Goal: Information Seeking & Learning: Find specific fact

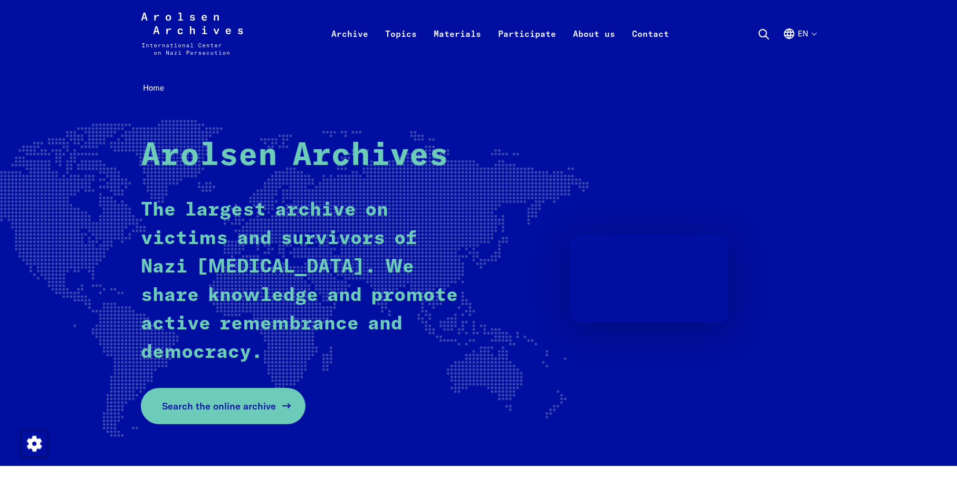
drag, startPoint x: 234, startPoint y: 404, endPoint x: 250, endPoint y: 404, distance: 15.8
click at [234, 404] on span "Search the online archive" at bounding box center [219, 406] width 114 height 14
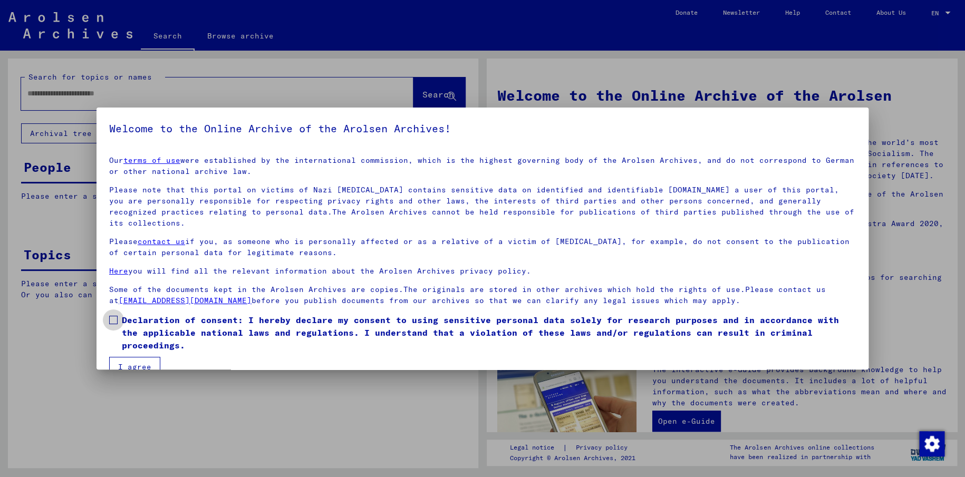
click at [113, 316] on span at bounding box center [113, 320] width 8 height 8
click at [129, 357] on button "I agree" at bounding box center [134, 367] width 51 height 20
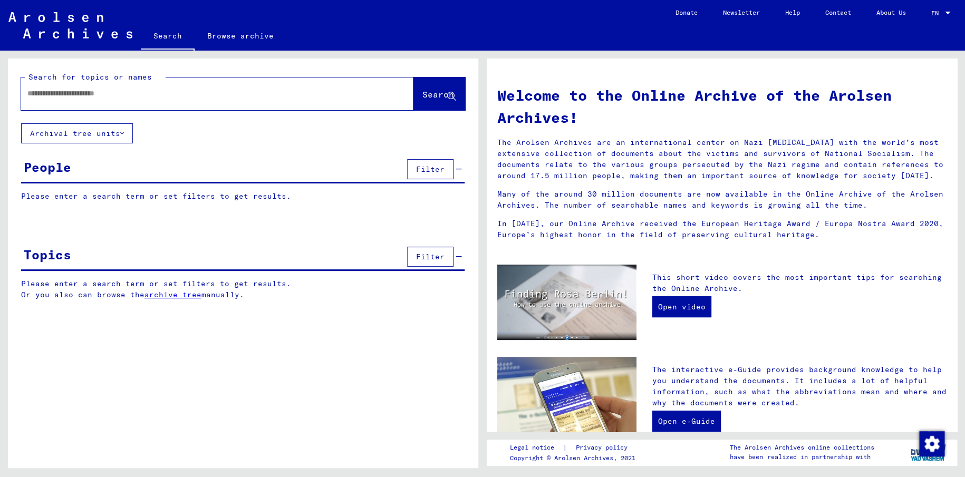
click at [47, 94] on input "text" at bounding box center [204, 93] width 354 height 11
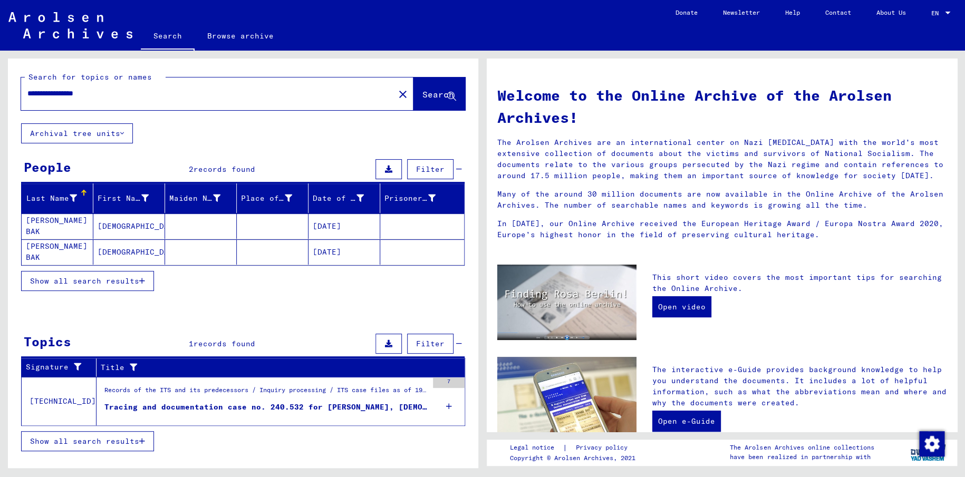
click at [330, 253] on mat-cell "[DATE]" at bounding box center [345, 251] width 72 height 25
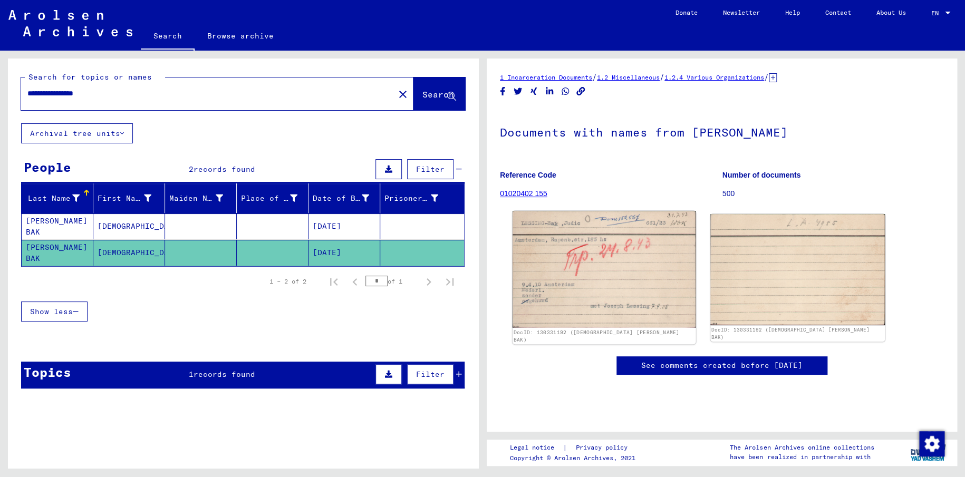
click at [637, 263] on img at bounding box center [605, 269] width 184 height 117
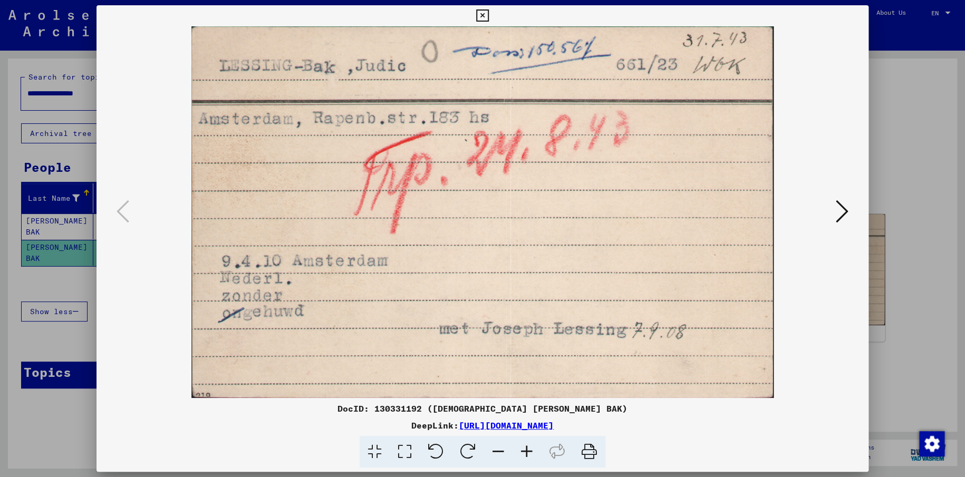
click at [485, 16] on icon at bounding box center [482, 15] width 12 height 13
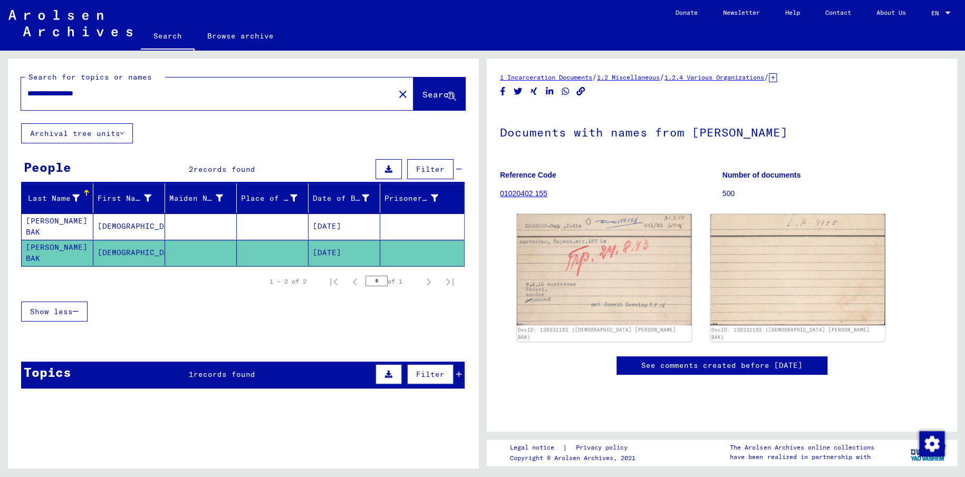
drag, startPoint x: 54, startPoint y: 92, endPoint x: 0, endPoint y: 83, distance: 55.0
click at [0, 83] on div "**********" at bounding box center [241, 260] width 483 height 418
drag, startPoint x: 95, startPoint y: 93, endPoint x: 177, endPoint y: 93, distance: 81.2
click at [177, 93] on input "**********" at bounding box center [207, 93] width 361 height 11
type input "**********"
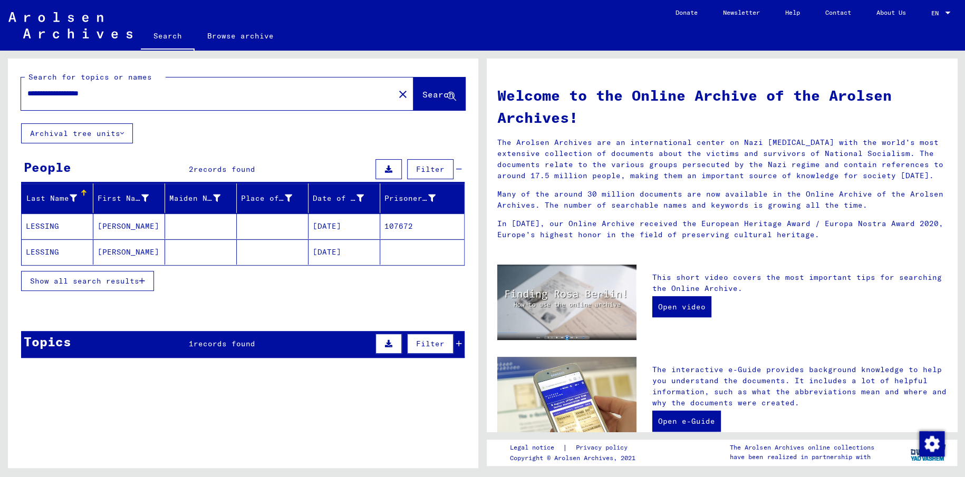
click at [358, 252] on mat-cell "[DATE]" at bounding box center [345, 251] width 72 height 25
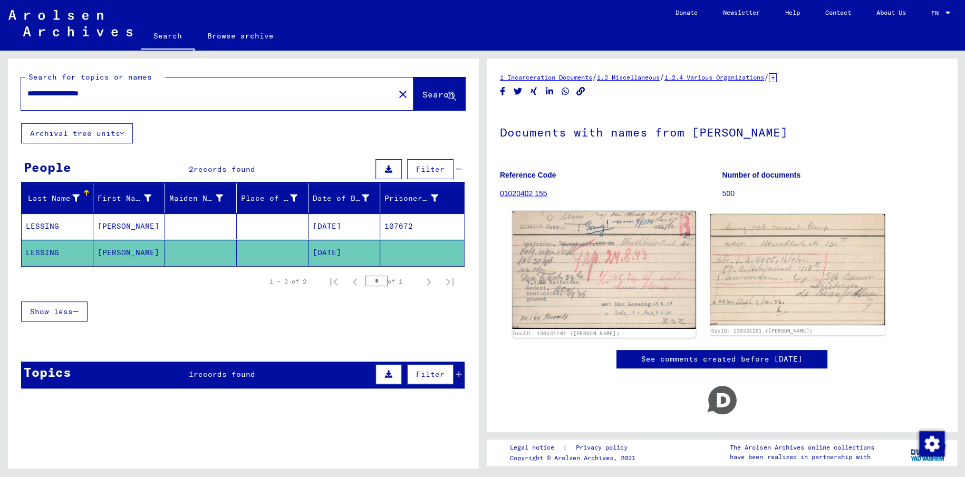
click at [665, 275] on img at bounding box center [605, 270] width 184 height 118
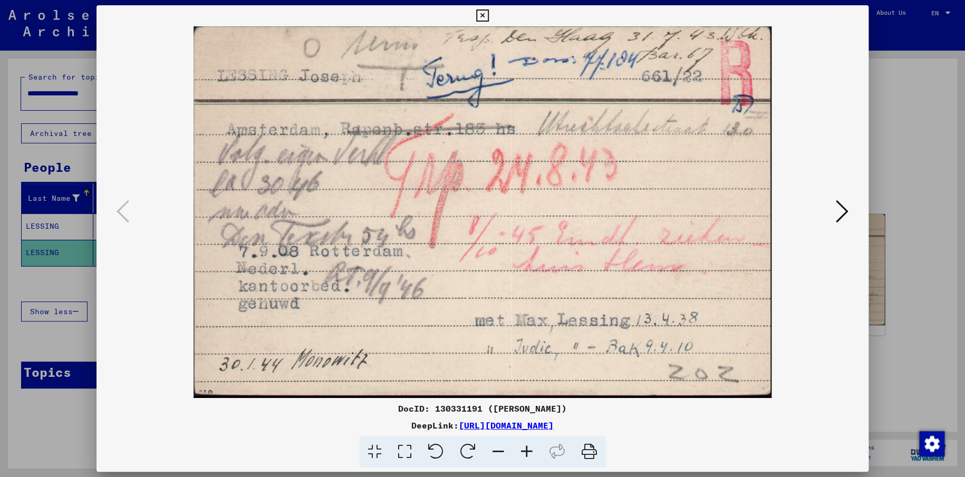
click at [844, 217] on icon at bounding box center [842, 211] width 13 height 25
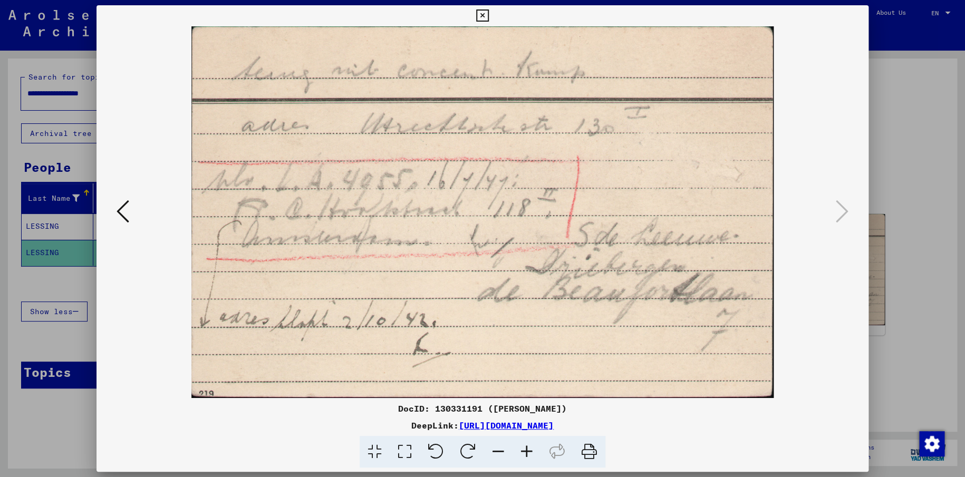
click at [482, 15] on icon at bounding box center [482, 15] width 12 height 13
